Goal: Task Accomplishment & Management: Use online tool/utility

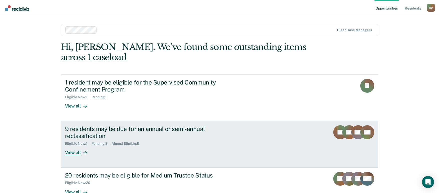
click at [93, 150] on div "9 residents may be due for an annual or semi-annual reclassification Eligible N…" at bounding box center [159, 140] width 188 height 30
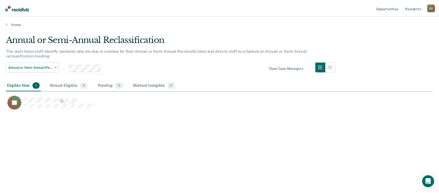
scroll to position [117, 427]
click at [71, 87] on div "Almost Eligible 8" at bounding box center [69, 85] width 41 height 11
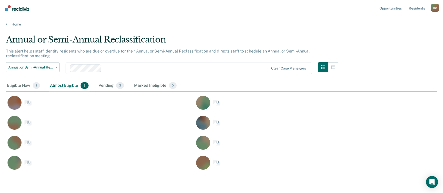
scroll to position [136, 423]
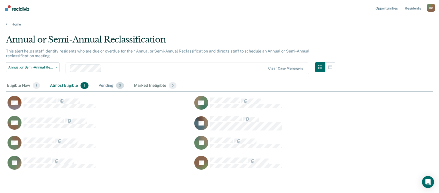
click at [119, 88] on span "3" at bounding box center [120, 85] width 8 height 7
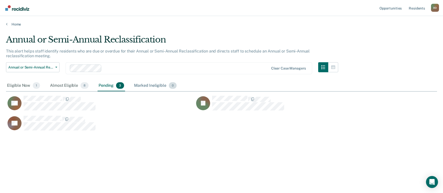
click at [148, 86] on div "Marked Ineligible 0" at bounding box center [155, 85] width 45 height 11
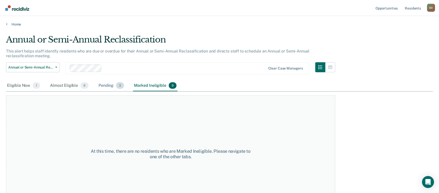
click at [112, 84] on div "Pending 3" at bounding box center [112, 85] width 28 height 11
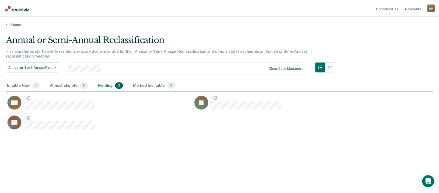
scroll to position [117, 427]
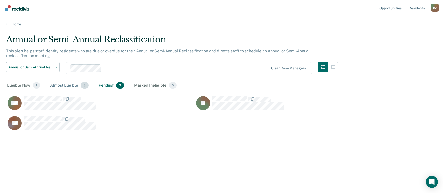
click at [72, 83] on div "Almost Eligible 8" at bounding box center [69, 85] width 41 height 11
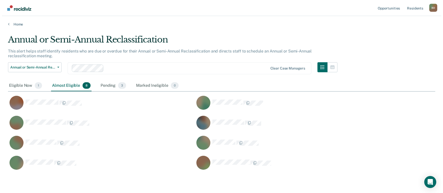
scroll to position [136, 423]
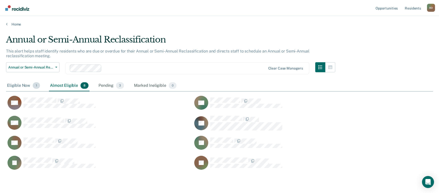
click at [16, 87] on div "Eligible Now 1" at bounding box center [23, 85] width 35 height 11
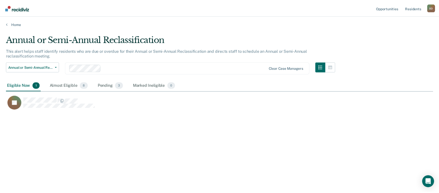
scroll to position [4, 4]
click at [421, 6] on link "Resident s" at bounding box center [417, 8] width 18 height 16
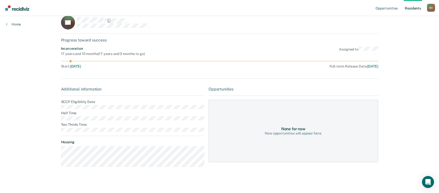
scroll to position [13, 0]
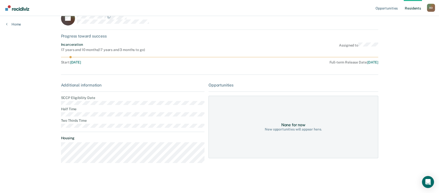
click at [83, 137] on dt "Housing" at bounding box center [133, 138] width 144 height 4
click at [78, 110] on dt "Half Time" at bounding box center [133, 109] width 144 height 4
drag, startPoint x: 348, startPoint y: 133, endPoint x: 342, endPoint y: 138, distance: 7.0
click at [344, 138] on div "None for now New opportunities will appear here." at bounding box center [294, 127] width 170 height 63
click at [310, 129] on div "New opportunities will appear here." at bounding box center [293, 129] width 57 height 4
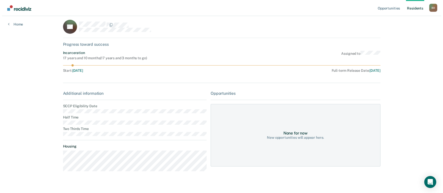
scroll to position [0, 0]
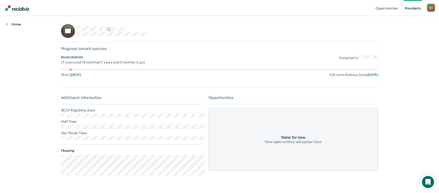
click at [18, 24] on link "Home" at bounding box center [13, 24] width 15 height 5
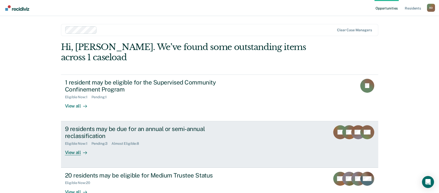
click at [78, 155] on div "View all" at bounding box center [79, 151] width 28 height 10
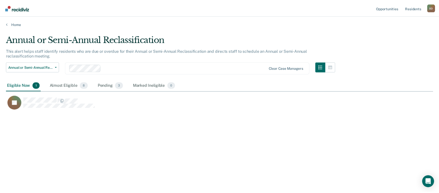
scroll to position [117, 427]
drag, startPoint x: 62, startPoint y: 84, endPoint x: 83, endPoint y: 84, distance: 21.3
click at [63, 84] on div "Almost Eligible 8" at bounding box center [69, 85] width 41 height 11
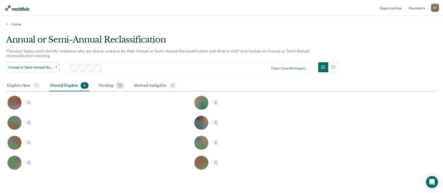
scroll to position [136, 423]
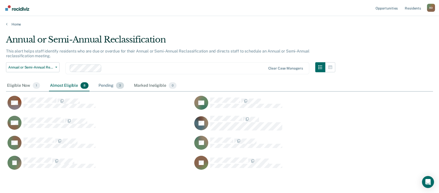
click at [110, 88] on div "Pending 3" at bounding box center [112, 85] width 28 height 11
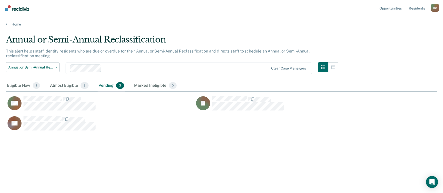
click at [108, 67] on div at bounding box center [186, 68] width 165 height 6
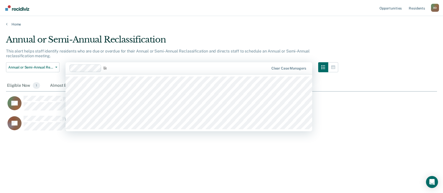
type input "[PERSON_NAME]"
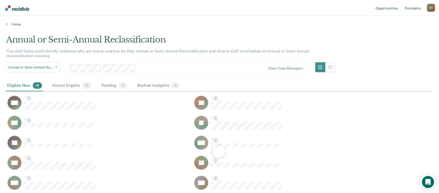
scroll to position [236, 423]
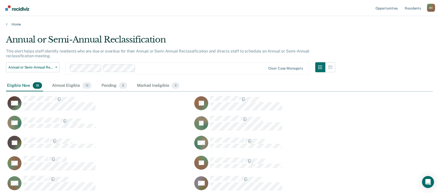
click at [145, 67] on div at bounding box center [202, 68] width 128 height 6
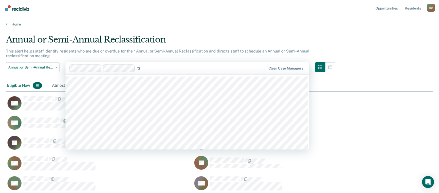
type input "tee"
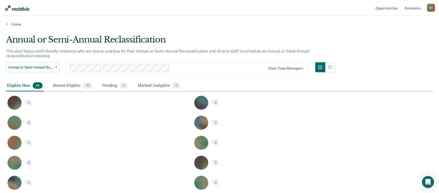
scroll to position [296, 423]
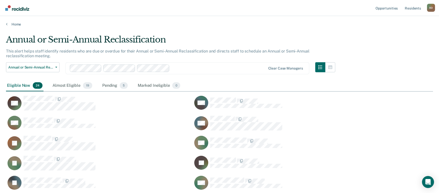
click at [183, 41] on div "Annual or Semi-Annual Reclassification" at bounding box center [170, 42] width 329 height 14
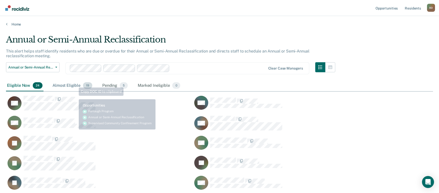
click at [76, 89] on div "Almost Eligible 19" at bounding box center [73, 85] width 42 height 11
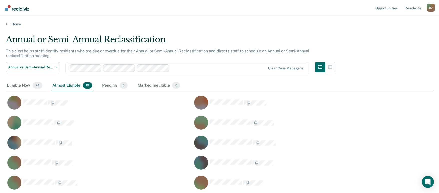
scroll to position [256, 423]
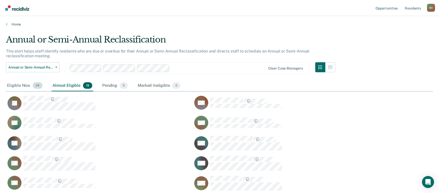
click at [17, 86] on div "Eligible Now 24" at bounding box center [25, 85] width 38 height 11
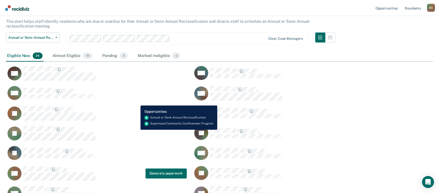
scroll to position [25, 0]
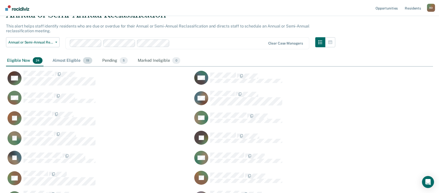
click at [61, 58] on div "Almost Eligible 19" at bounding box center [73, 60] width 42 height 11
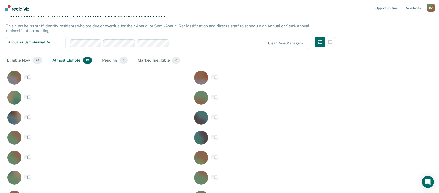
scroll to position [256, 423]
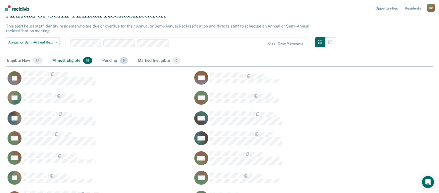
click at [116, 59] on div "Pending 5" at bounding box center [115, 60] width 28 height 11
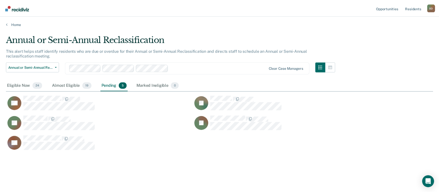
scroll to position [4, 4]
click at [73, 85] on div "Almost Eligible 19" at bounding box center [73, 85] width 42 height 11
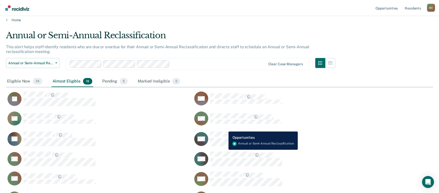
scroll to position [0, 0]
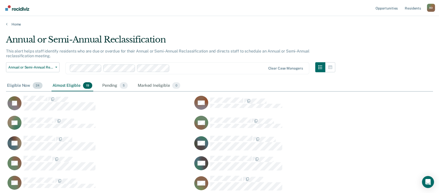
click at [12, 88] on div "Eligible Now 24" at bounding box center [25, 85] width 38 height 11
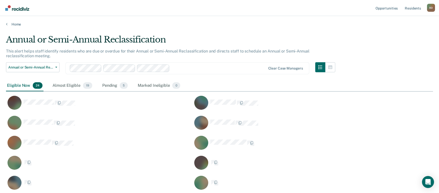
scroll to position [296, 423]
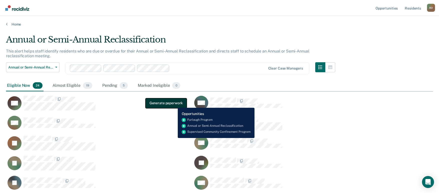
click at [171, 105] on button "Generate paperwork" at bounding box center [166, 103] width 41 height 10
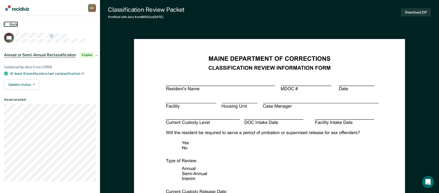
click at [7, 24] on button "Back" at bounding box center [11, 24] width 14 height 5
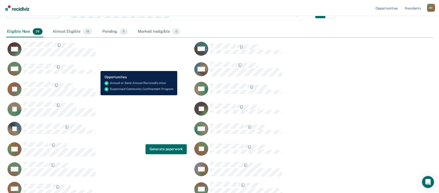
scroll to position [54, 0]
